Goal: Task Accomplishment & Management: Use online tool/utility

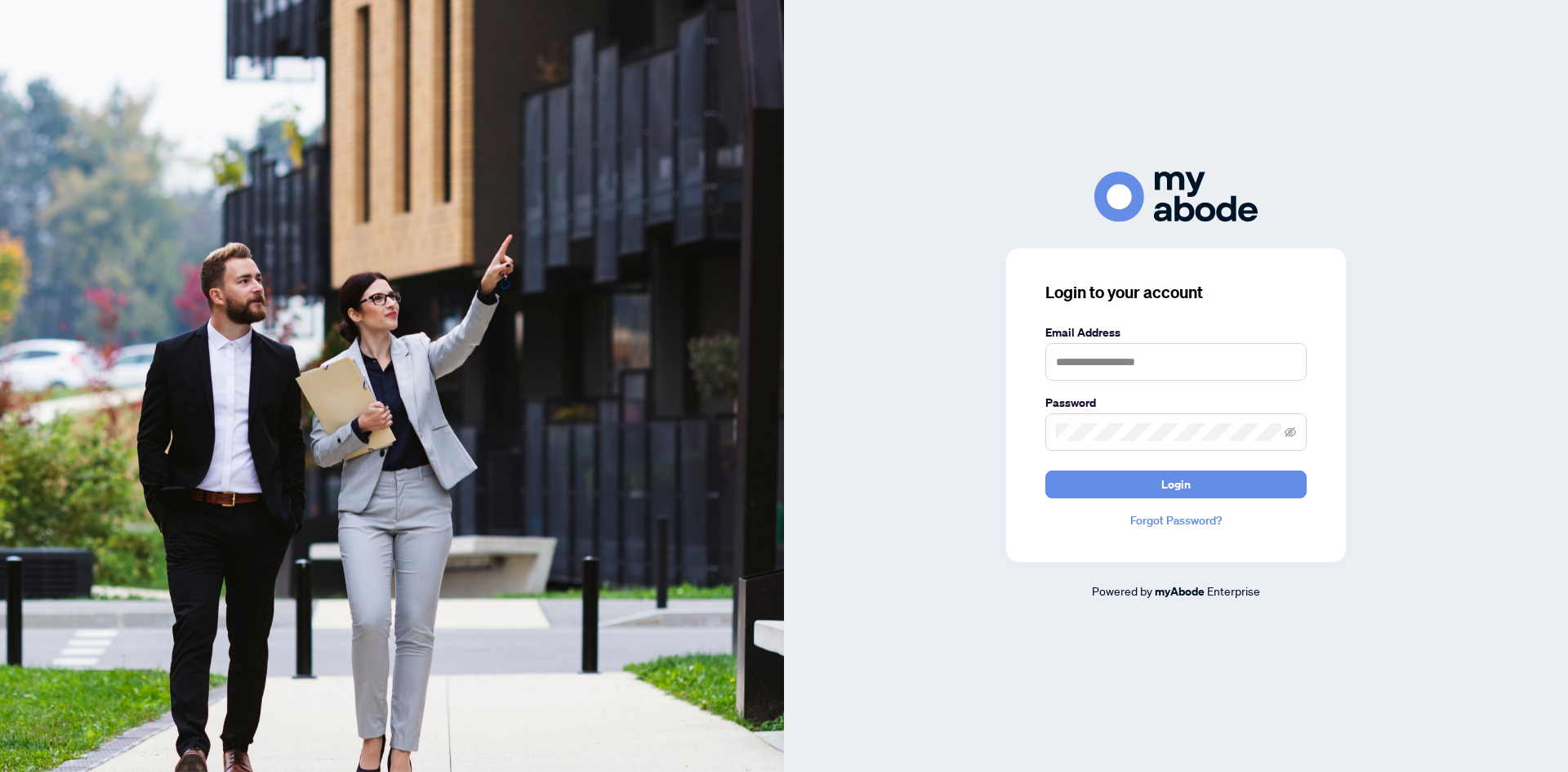
click at [1083, 385] on form "Email Address Password Login" at bounding box center [1175, 411] width 261 height 174
click at [1093, 361] on input "text" at bounding box center [1175, 361] width 261 height 37
type input "**********"
click at [1292, 430] on icon "eye-invisible" at bounding box center [1290, 431] width 11 height 10
click at [1209, 480] on button "Login" at bounding box center [1175, 484] width 261 height 28
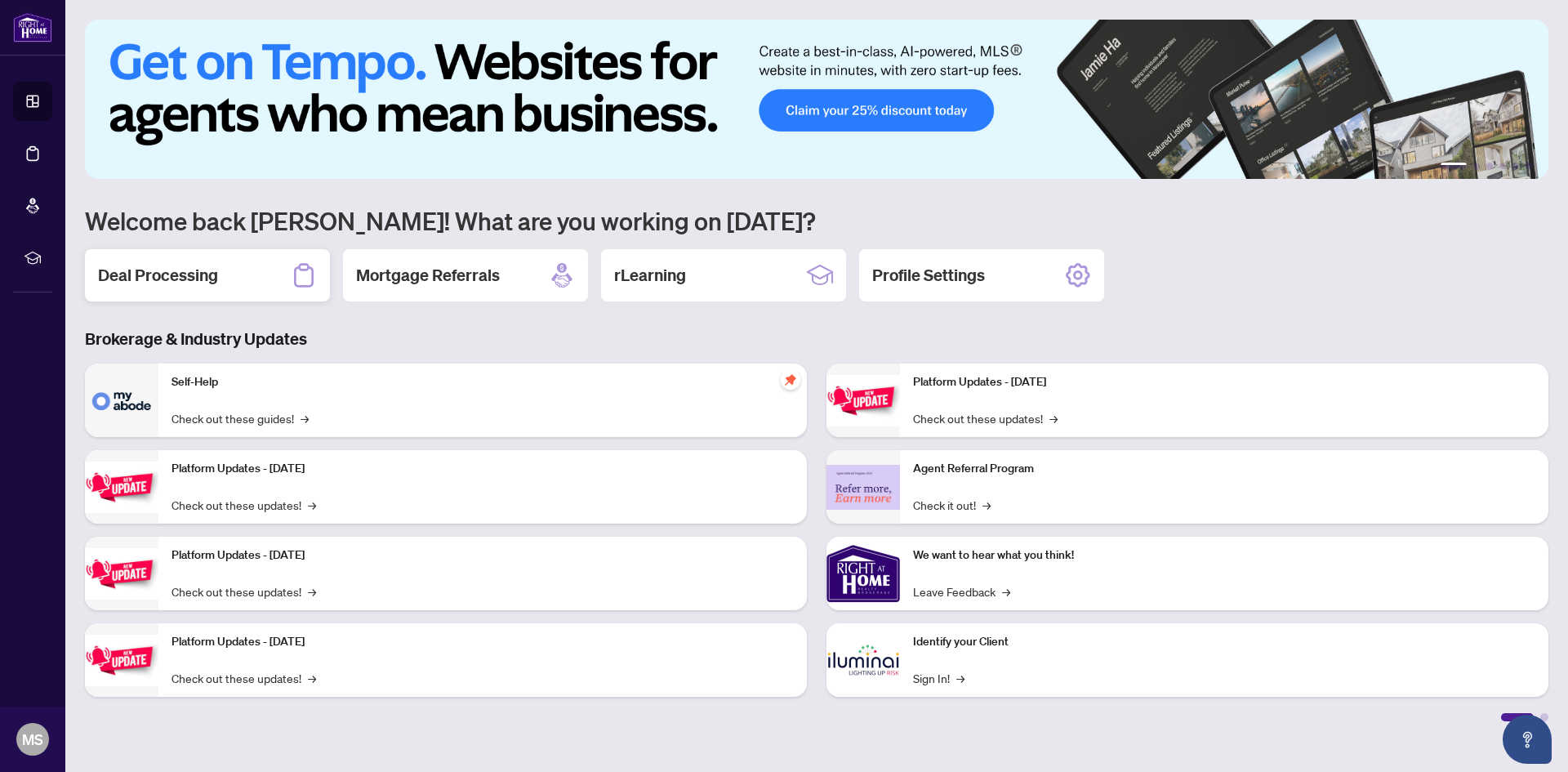
click at [163, 273] on h2 "Deal Processing" at bounding box center [157, 275] width 120 height 23
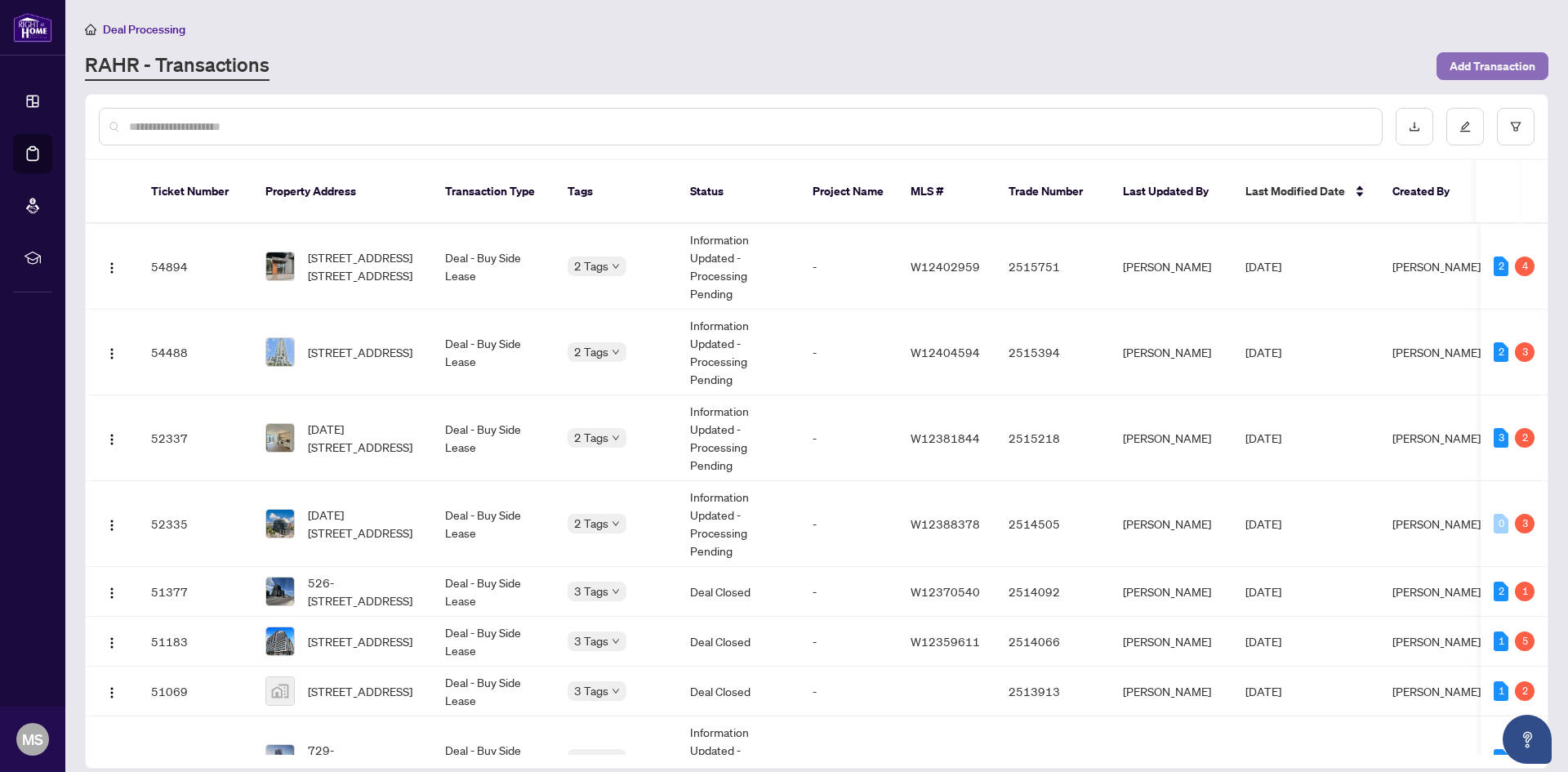
click at [1483, 75] on span "Add Transaction" at bounding box center [1492, 65] width 86 height 26
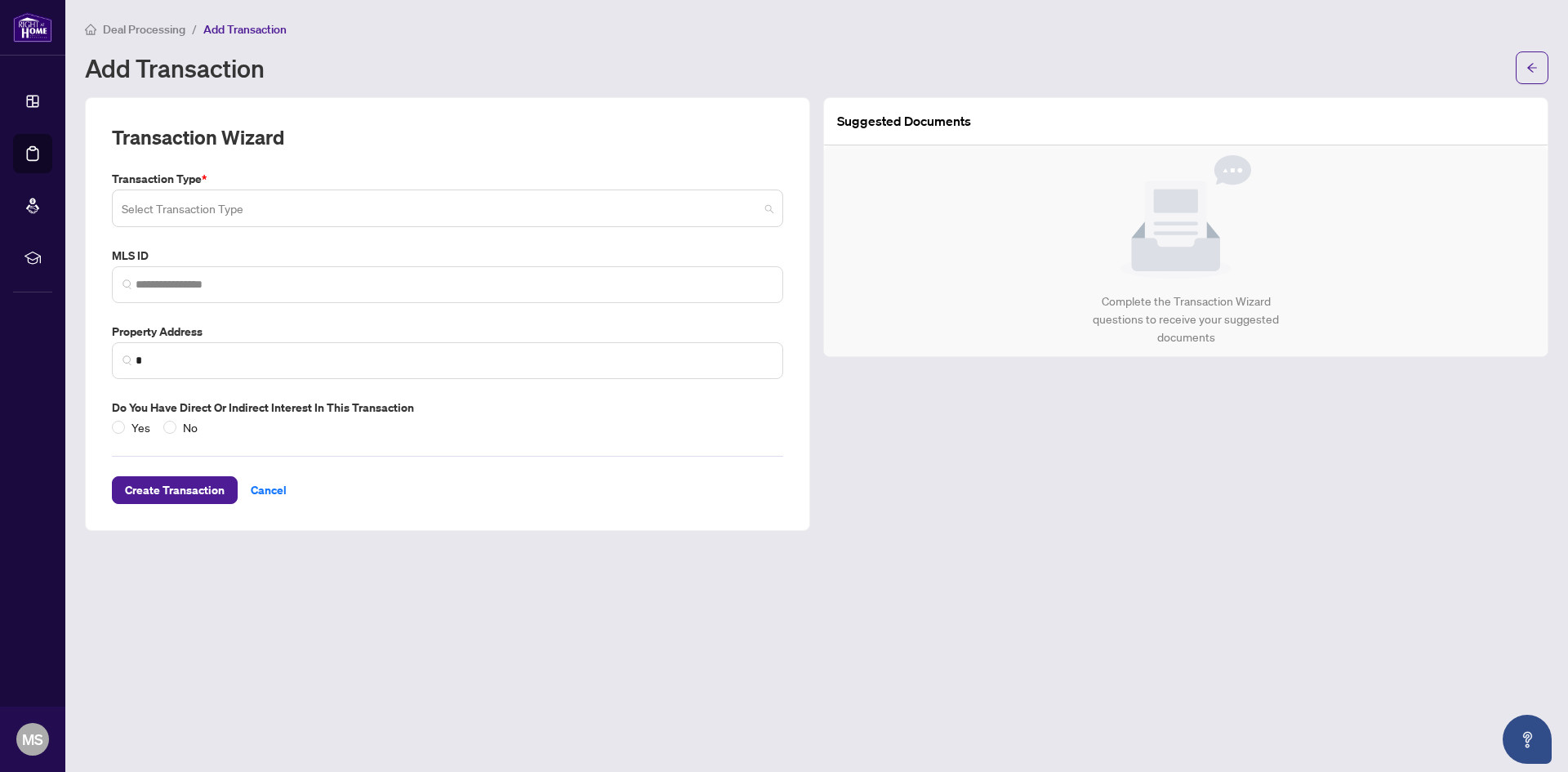
click at [274, 192] on div "Select Transaction Type" at bounding box center [447, 208] width 671 height 37
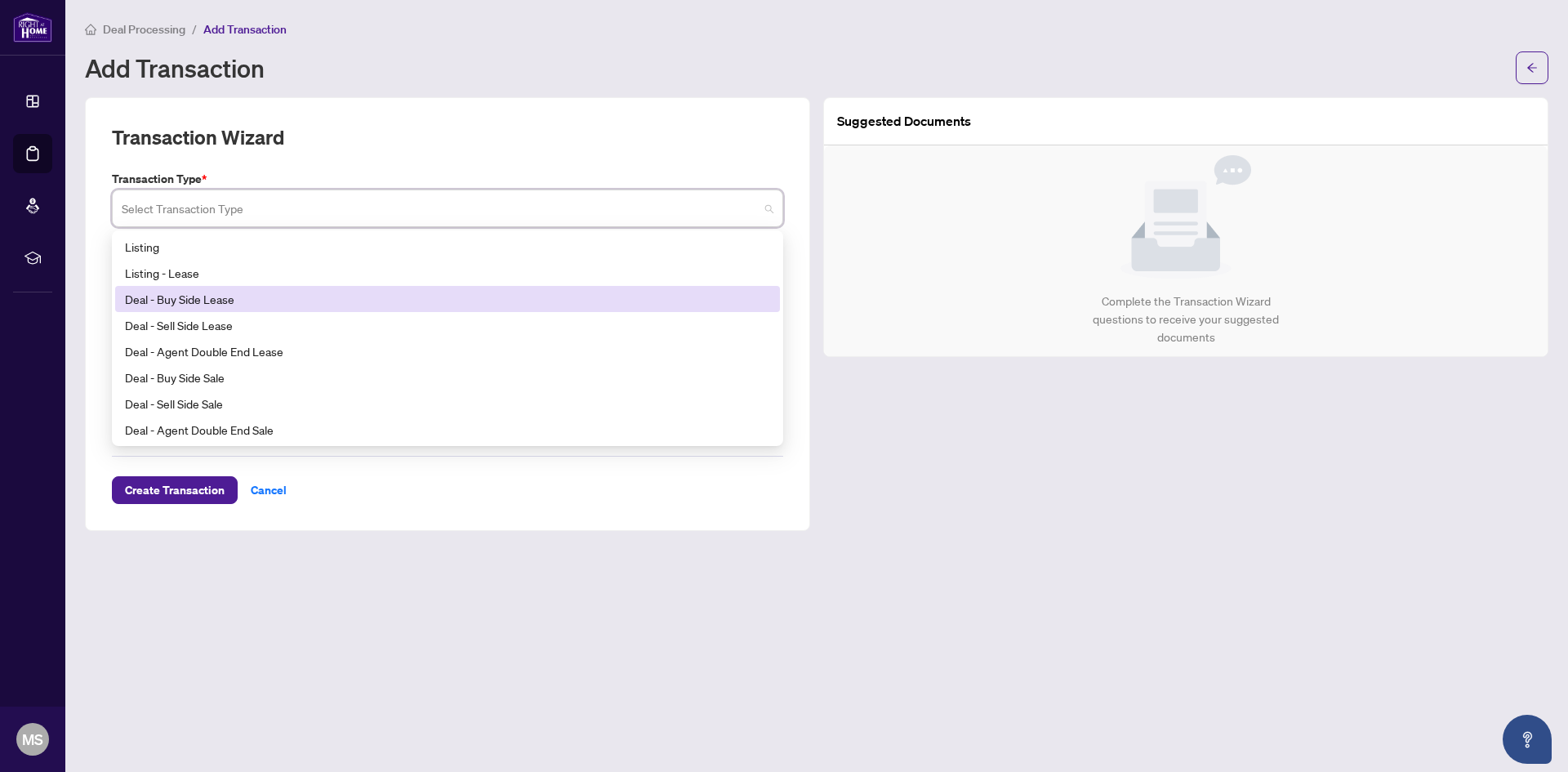
click at [247, 307] on div "Deal - Buy Side Lease" at bounding box center [447, 299] width 646 height 18
